Goal: Task Accomplishment & Management: Use online tool/utility

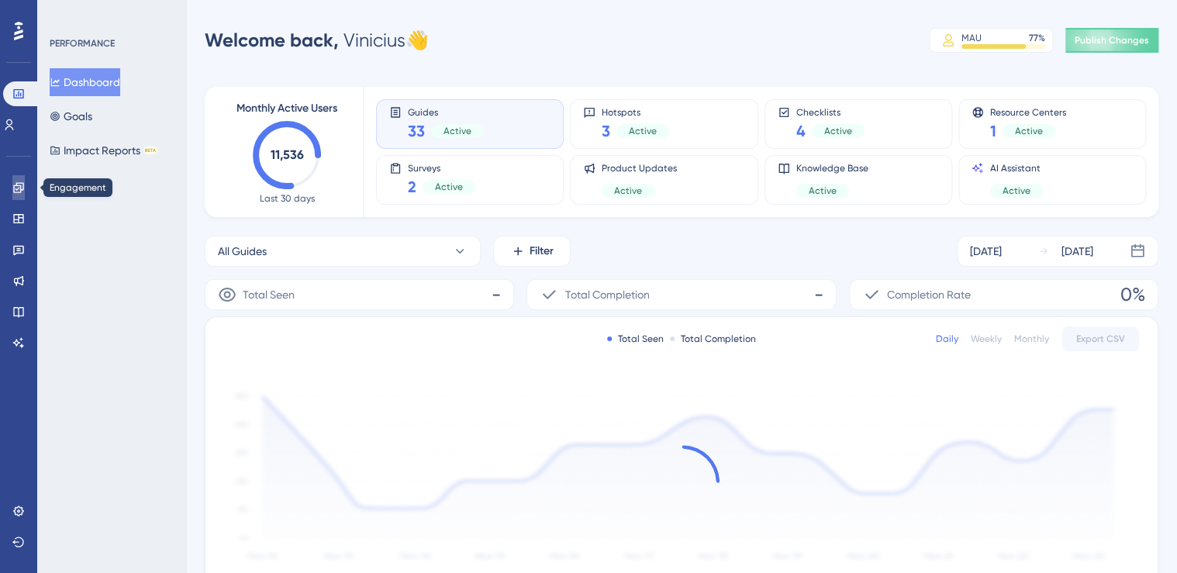
click at [19, 184] on icon at bounding box center [18, 187] width 12 height 12
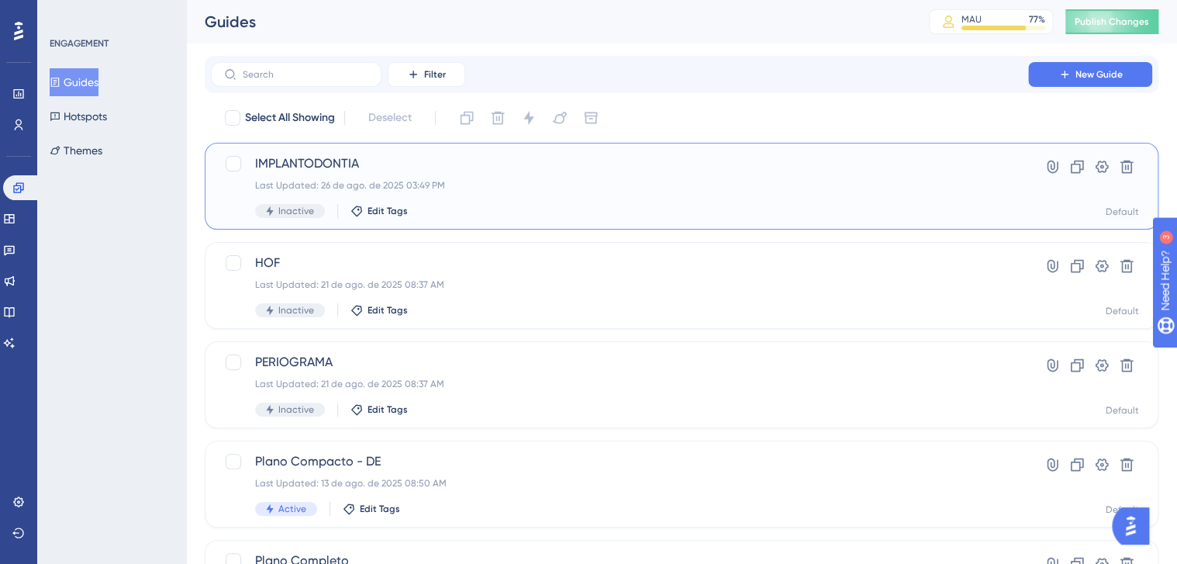
click at [636, 174] on div "IMPLANTODONTIA Last Updated: 26 de ago. de 2025 03:49 PM Inactive Edit Tags" at bounding box center [619, 186] width 729 height 64
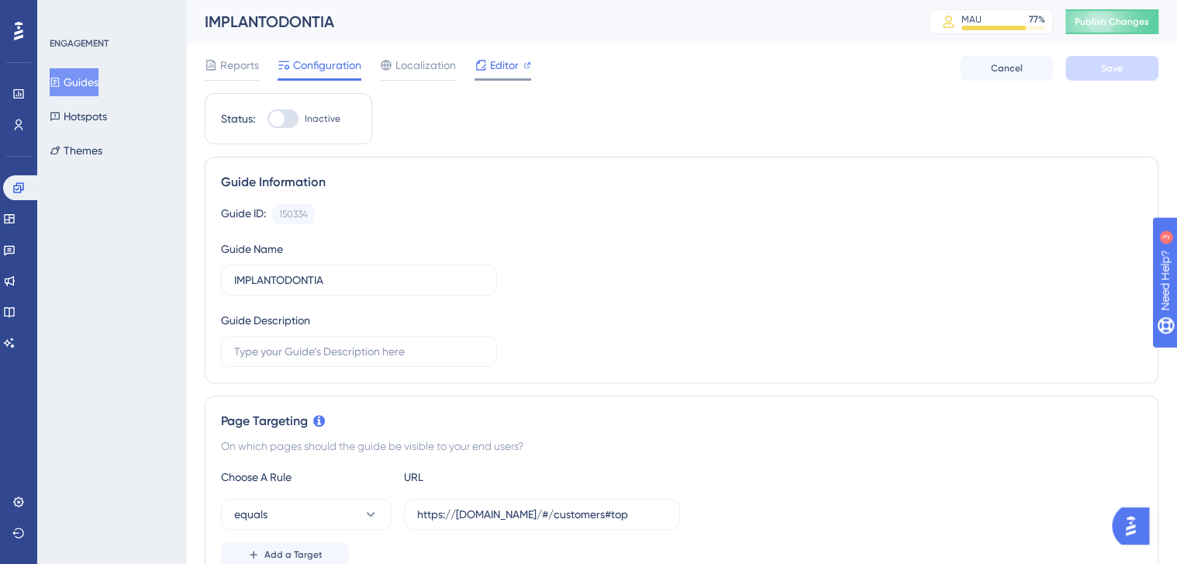
click at [508, 67] on span "Editor" at bounding box center [504, 65] width 29 height 19
click at [81, 80] on button "Guides" at bounding box center [74, 82] width 49 height 28
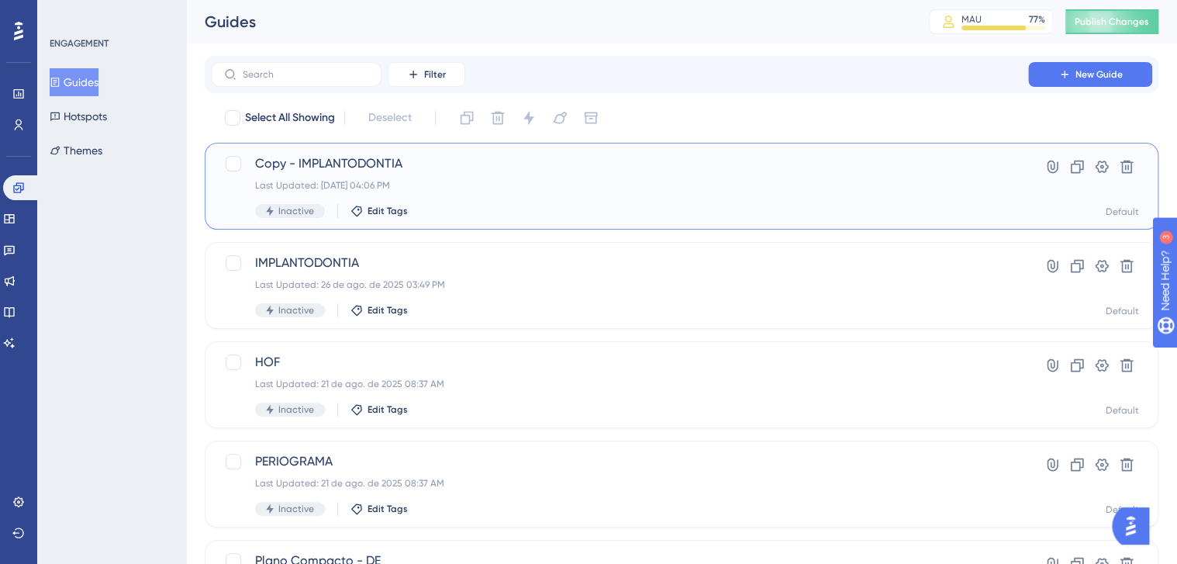
click at [506, 196] on div "Copy - IMPLANTODONTIA Last Updated: 26 de ago. de 2025 04:06 PM Inactive Edit T…" at bounding box center [619, 186] width 729 height 64
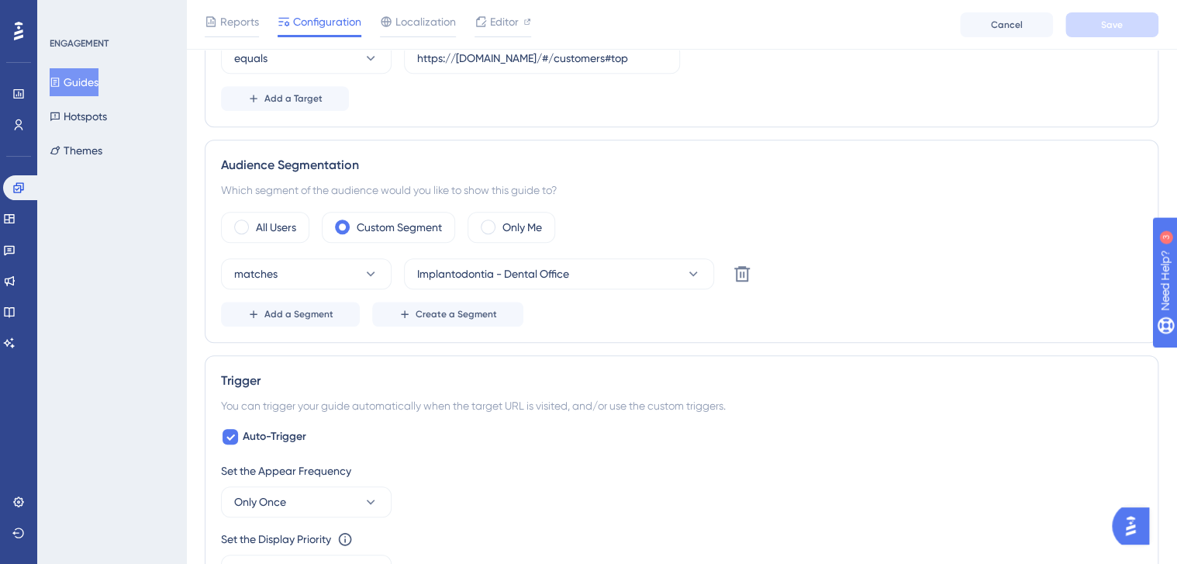
scroll to position [496, 0]
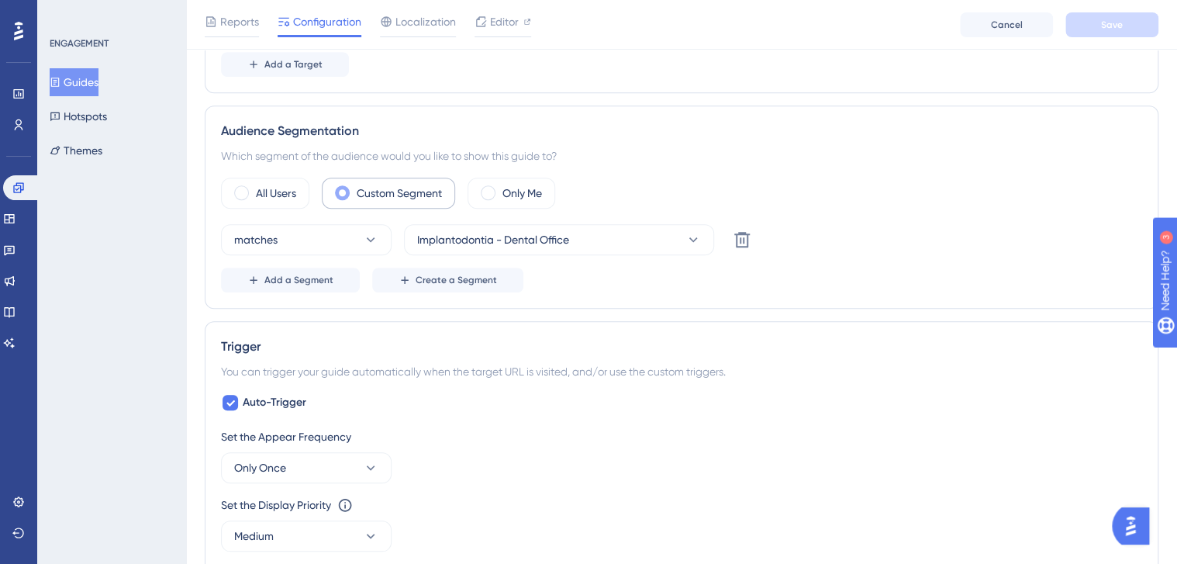
click at [378, 189] on label "Custom Segment" at bounding box center [399, 193] width 85 height 19
click at [540, 231] on span "Implantodontia - Dental Office" at bounding box center [493, 239] width 152 height 19
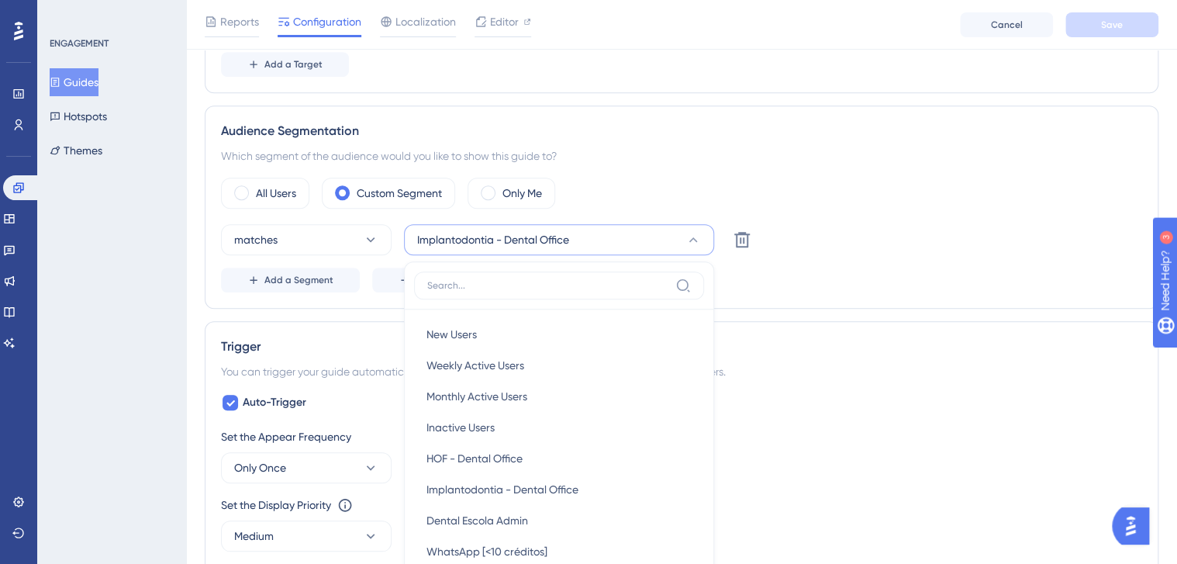
scroll to position [563, 0]
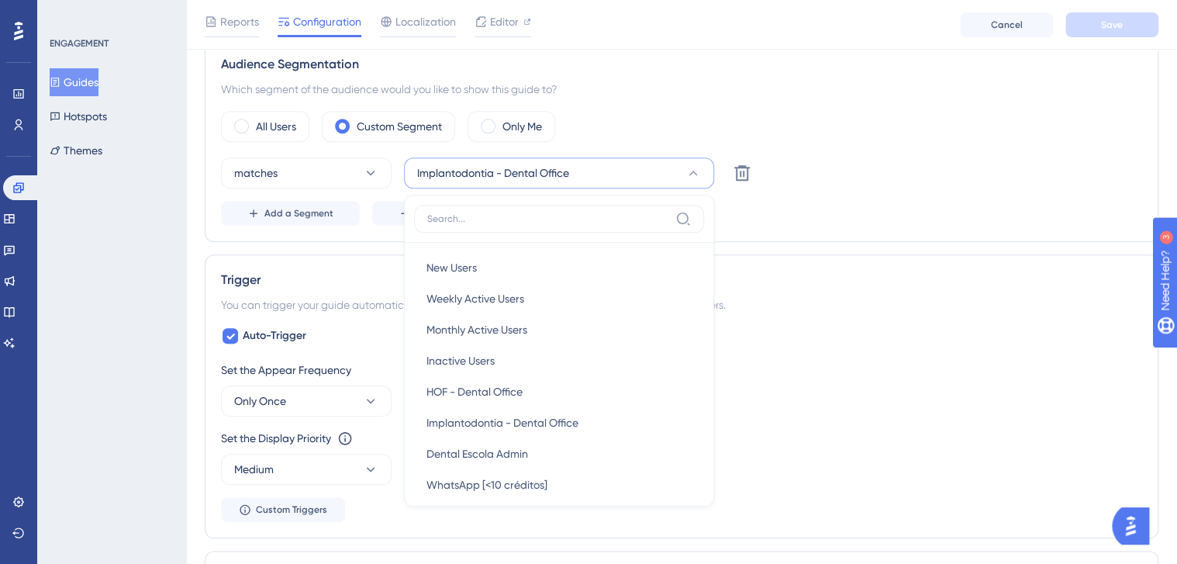
click at [540, 212] on input at bounding box center [548, 218] width 242 height 12
type input "de"
click at [576, 223] on label at bounding box center [559, 219] width 290 height 28
click at [576, 223] on input at bounding box center [548, 218] width 242 height 12
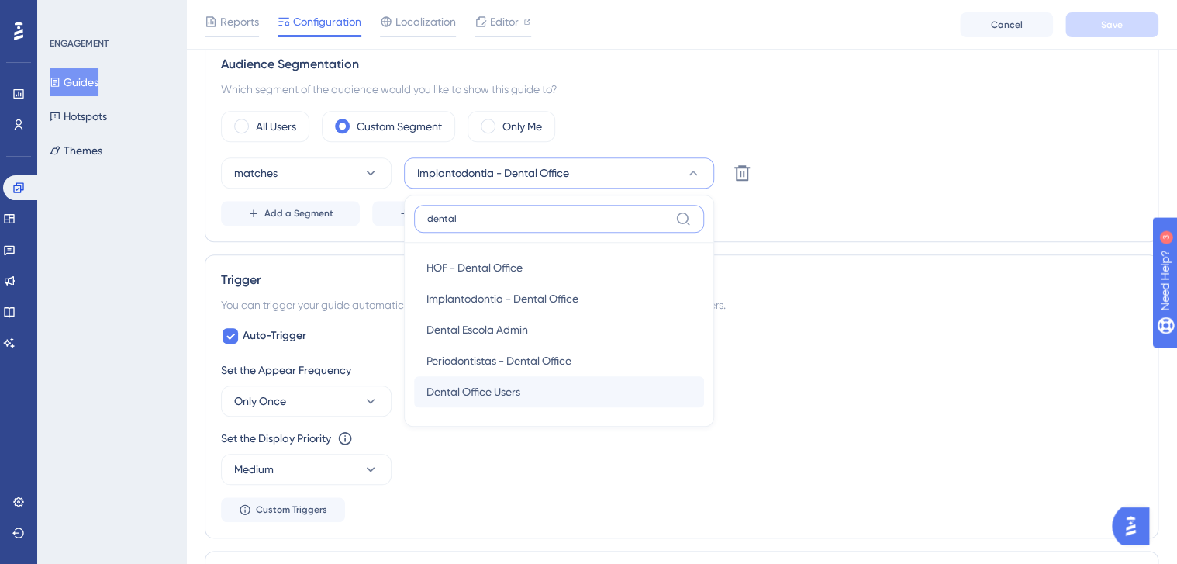
type input "dental"
click at [582, 382] on div "Dental Office Users Dental Office Users" at bounding box center [558, 391] width 265 height 31
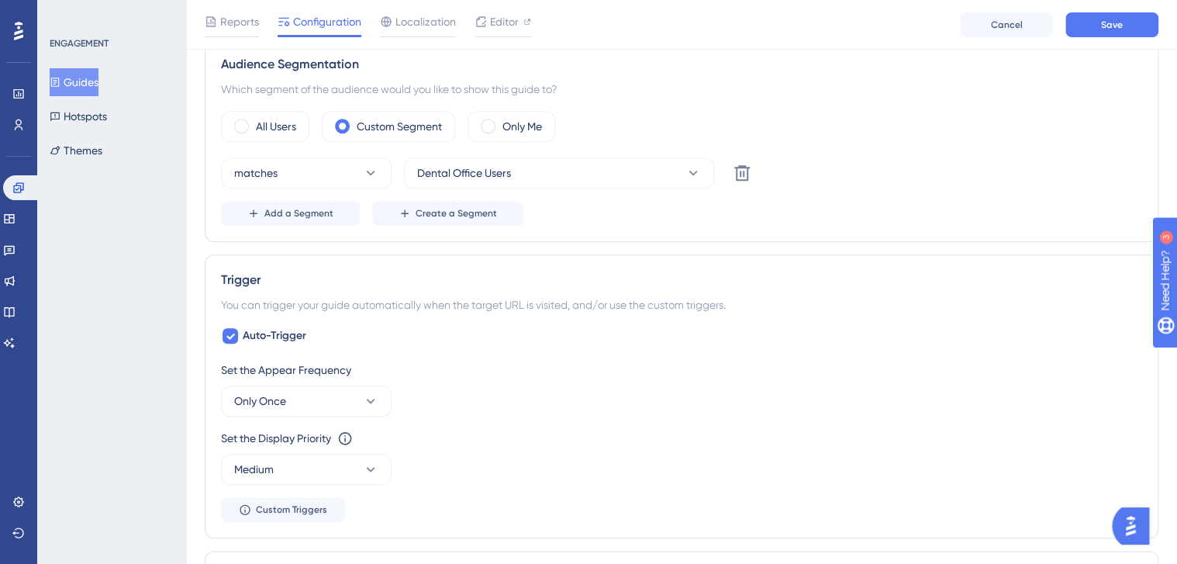
click at [938, 211] on div "Add a Segment Create a Segment" at bounding box center [681, 213] width 921 height 25
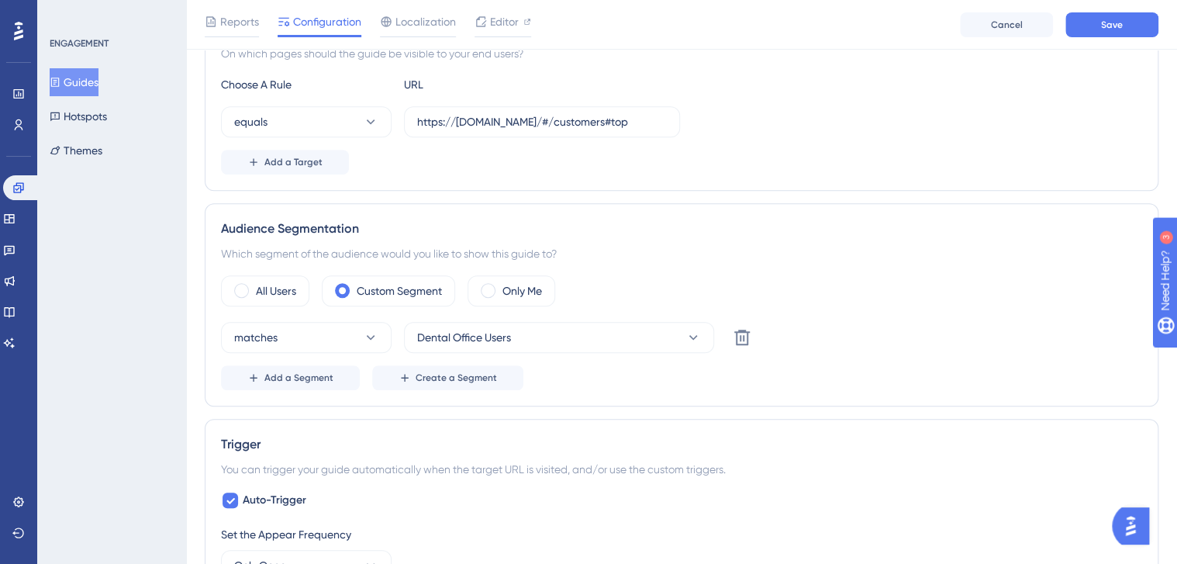
scroll to position [377, 0]
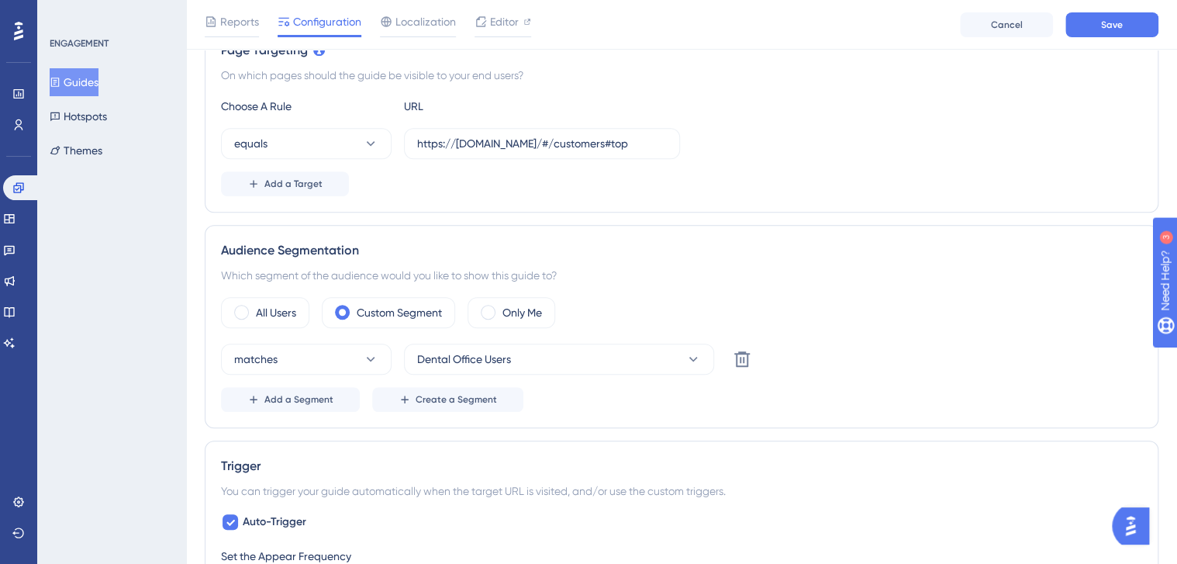
click at [1124, 8] on div "Reports Configuration Localization Editor Cancel Save" at bounding box center [681, 25] width 991 height 50
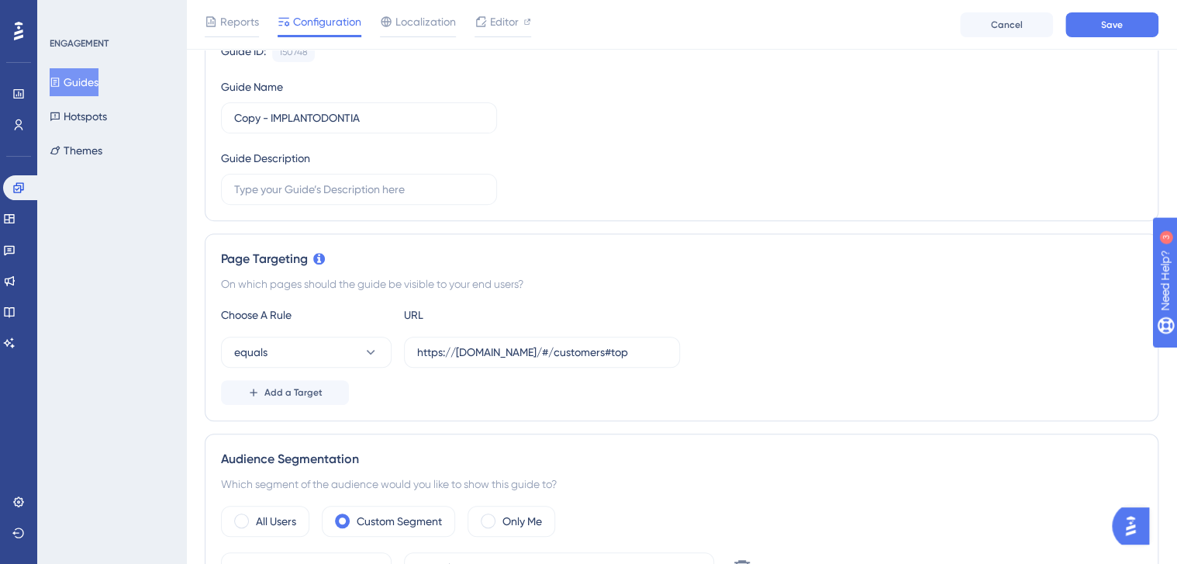
scroll to position [0, 0]
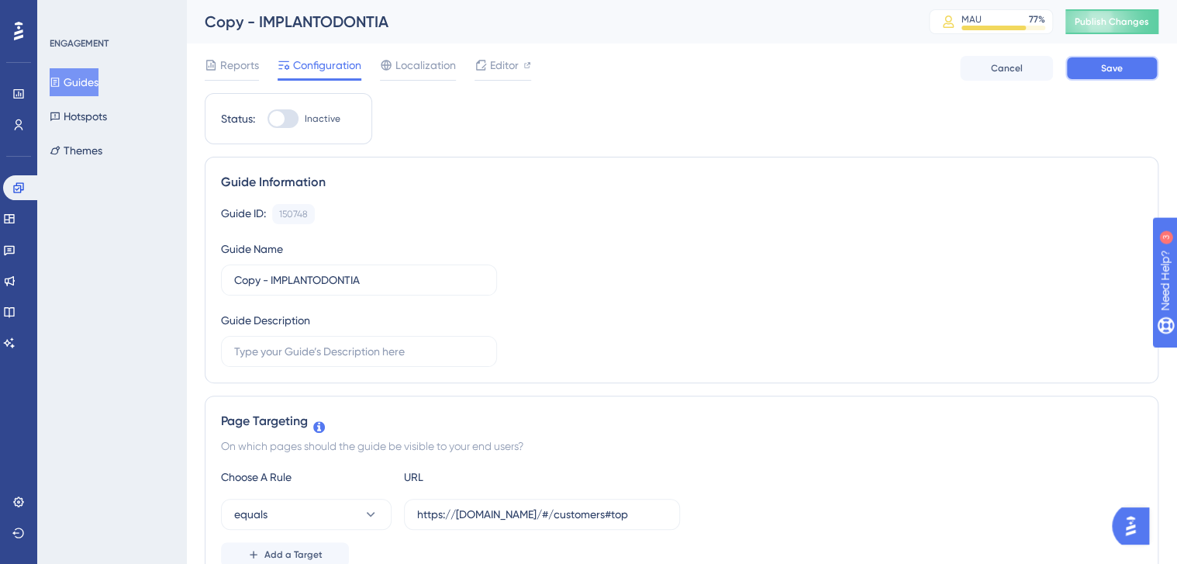
click at [1133, 73] on button "Save" at bounding box center [1111, 68] width 93 height 25
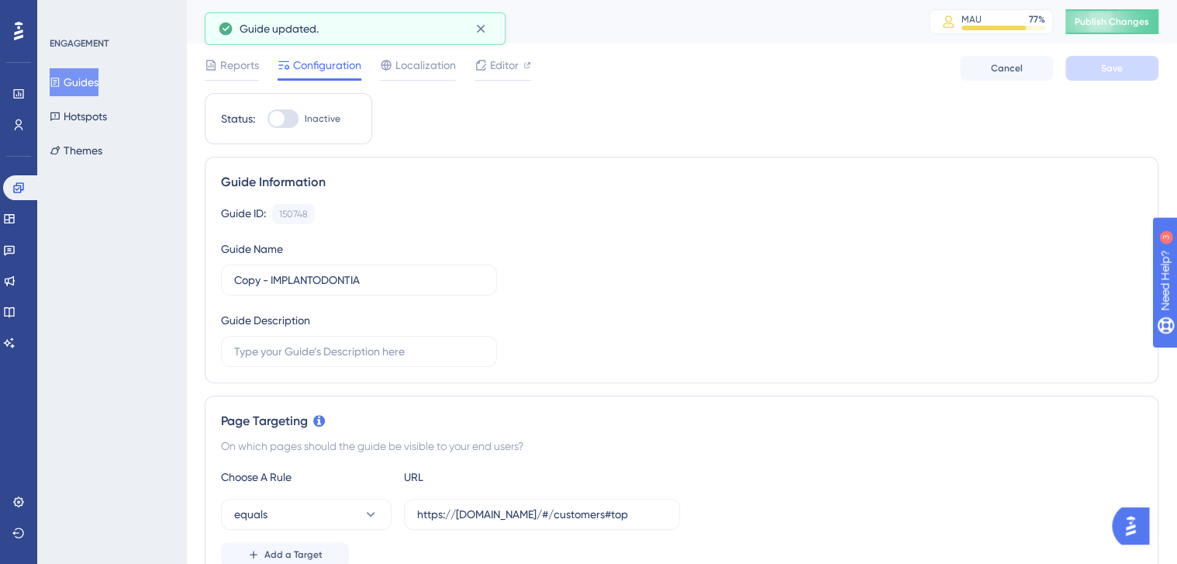
click at [271, 109] on div at bounding box center [282, 118] width 31 height 19
click at [267, 119] on input "Inactive" at bounding box center [267, 119] width 1 height 1
checkbox input "true"
click at [1103, 62] on span "Save" at bounding box center [1112, 68] width 22 height 12
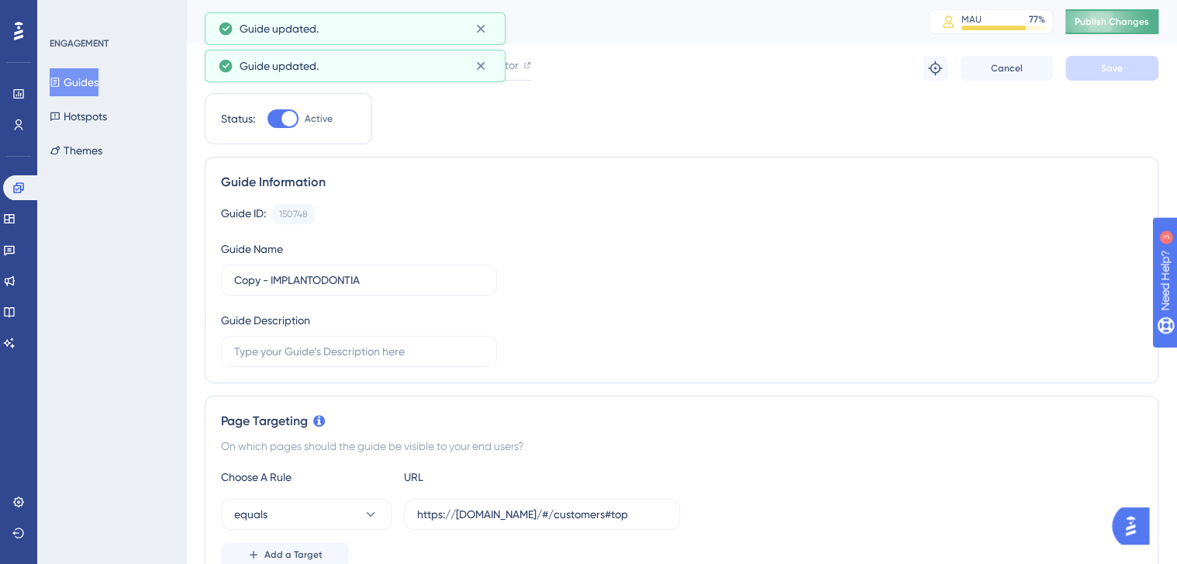
click at [1128, 22] on span "Publish Changes" at bounding box center [1112, 22] width 74 height 12
